Goal: Information Seeking & Learning: Learn about a topic

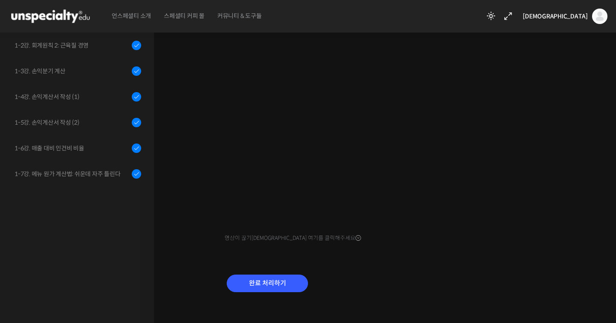
scroll to position [229, 0]
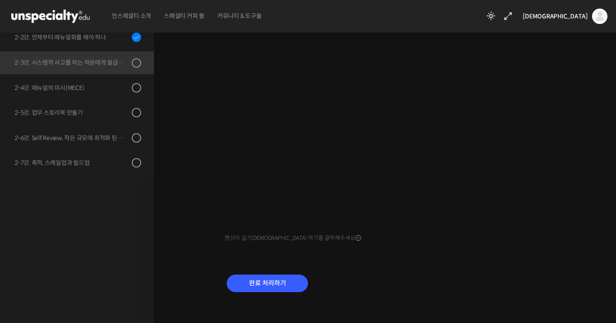
click at [249, 292] on div "완료 처리하기" at bounding box center [268, 290] width 86 height 36
click at [259, 269] on div "완료 처리하기" at bounding box center [387, 289] width 325 height 49
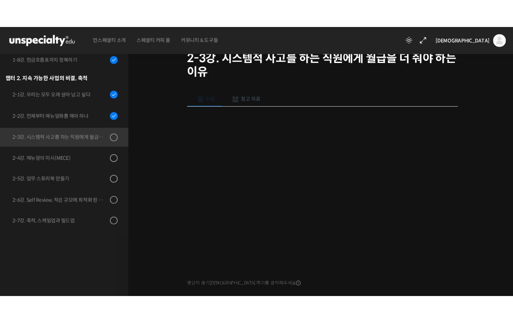
scroll to position [58, 0]
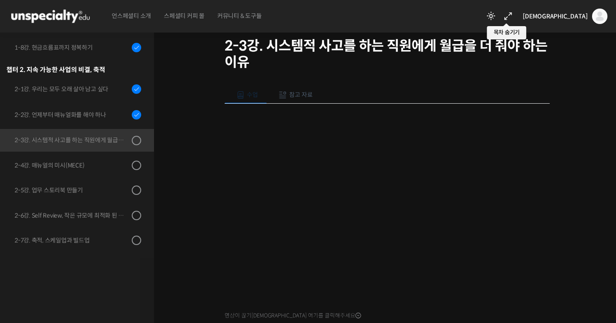
click at [514, 15] on icon at bounding box center [508, 16] width 10 height 10
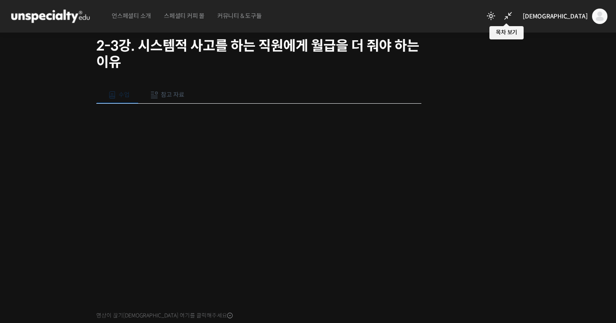
click at [514, 15] on icon at bounding box center [508, 16] width 10 height 10
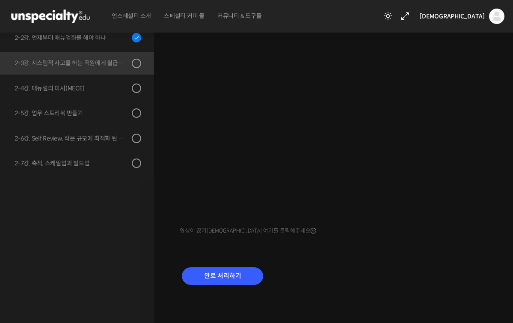
scroll to position [136, 0]
click at [418, 271] on div "완료 처리하기" at bounding box center [336, 281] width 312 height 49
click at [208, 283] on input "완료 처리하기" at bounding box center [222, 275] width 81 height 18
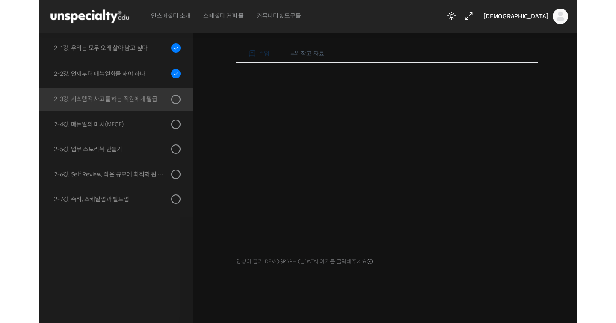
scroll to position [105, 0]
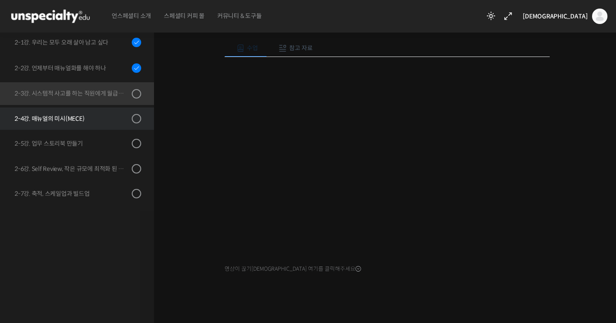
click at [118, 120] on div "2-4강. 매뉴얼의 미시(MECE)" at bounding box center [72, 118] width 115 height 9
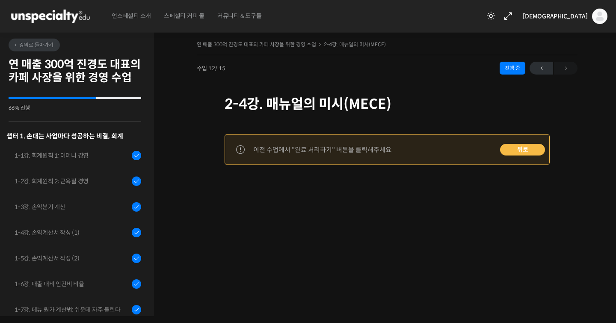
scroll to position [229, 0]
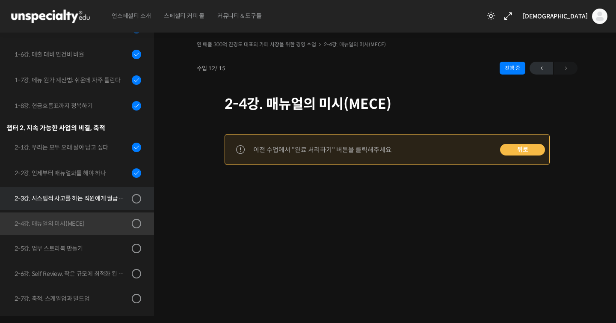
click at [118, 192] on link "2-3강. 시스템적 사고를 하는 직원에게 월급을 더 줘야 하는 이유" at bounding box center [75, 198] width 158 height 22
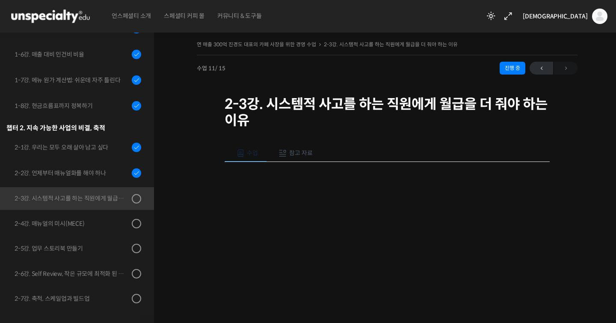
scroll to position [143, 0]
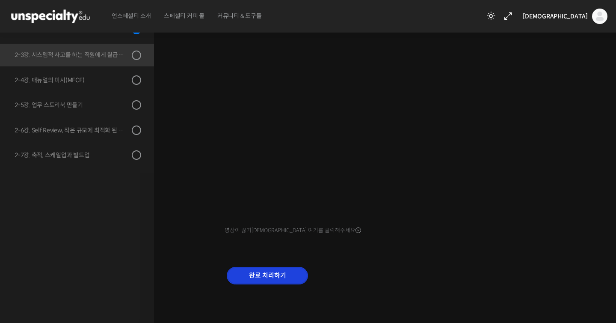
click at [295, 270] on input "완료 처리하기" at bounding box center [267, 276] width 81 height 18
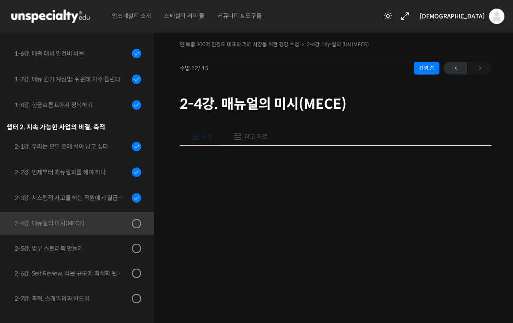
click at [283, 109] on h1 "2-4강. 매뉴얼의 미시(MECE)" at bounding box center [336, 104] width 312 height 16
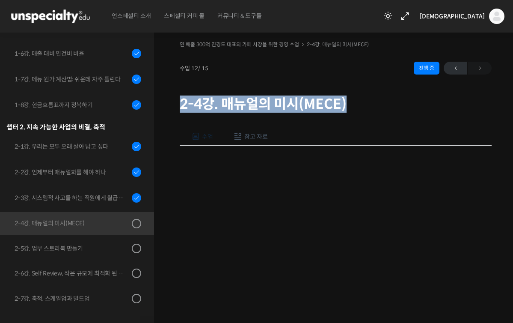
click at [283, 109] on h1 "2-4강. 매뉴얼의 미시(MECE)" at bounding box center [336, 104] width 312 height 16
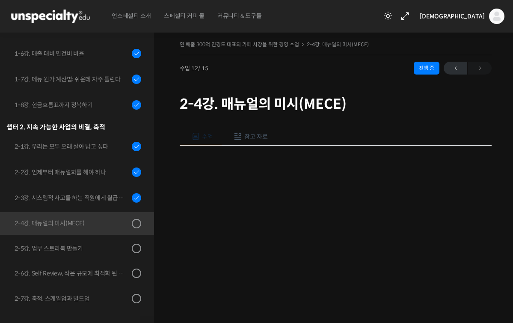
click at [399, 125] on div "수업 참고 자료 영상이 끊기[DEMOGRAPHIC_DATA]를 클릭해주세요 PPT 수업 자료 (클릭하시면 새 창에서 열립니다) 완료 처리하기" at bounding box center [336, 270] width 312 height 311
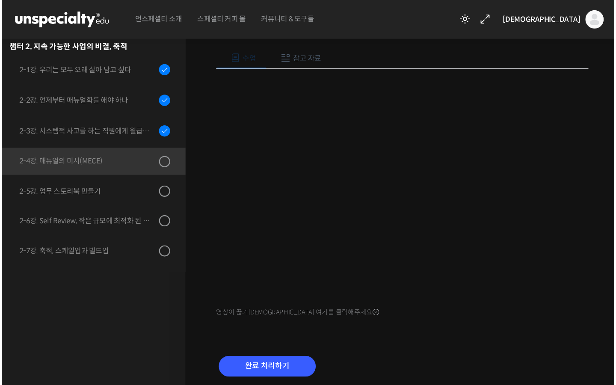
scroll to position [168, 0]
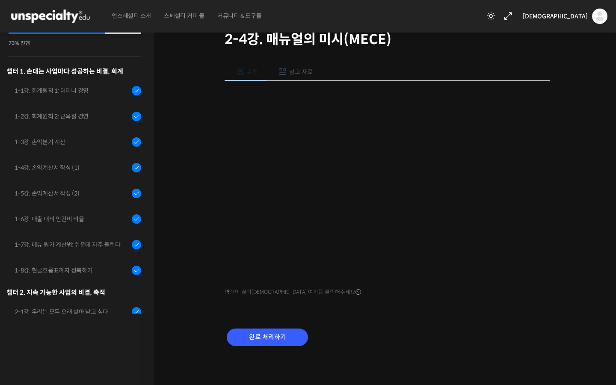
scroll to position [168, 0]
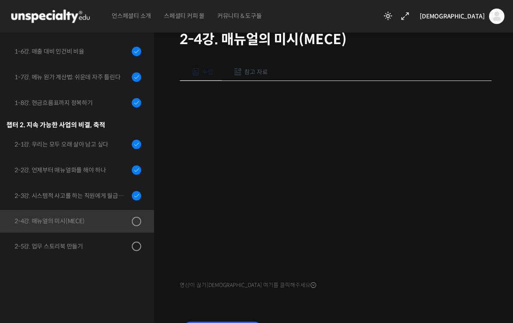
click at [342, 300] on div "수업 참고 자료 영상이 끊기[DEMOGRAPHIC_DATA]를 클릭해주세요 PPT 수업 자료 (클릭하시면 새 창에서 열립니다) 완료 처리하기" at bounding box center [336, 205] width 312 height 311
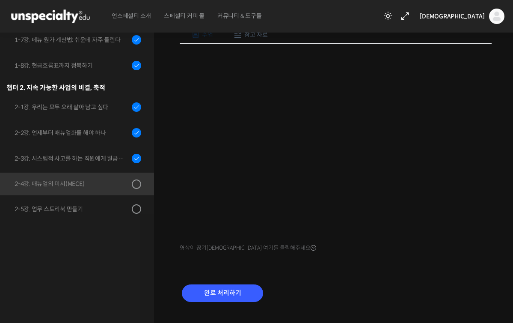
scroll to position [115, 0]
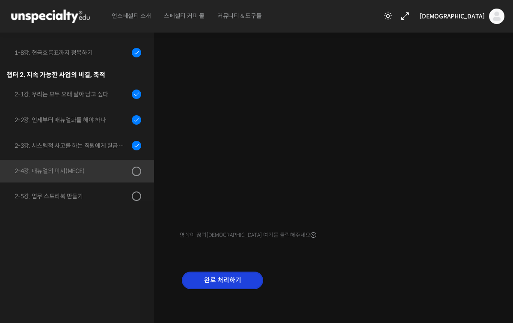
click at [250, 284] on input "완료 처리하기" at bounding box center [222, 280] width 81 height 18
click at [238, 280] on input "완료 처리하기" at bounding box center [222, 280] width 81 height 18
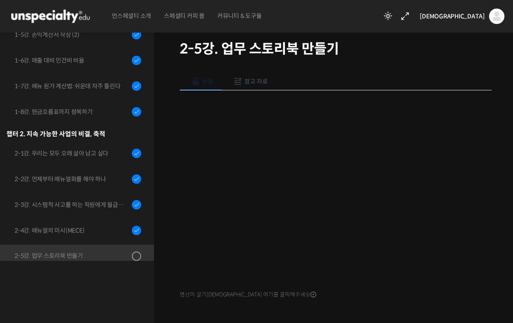
scroll to position [231, 0]
